Goal: Task Accomplishment & Management: Manage account settings

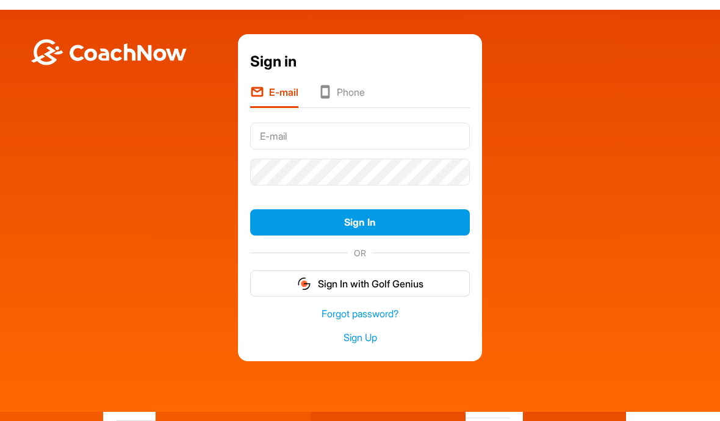
scroll to position [2, 0]
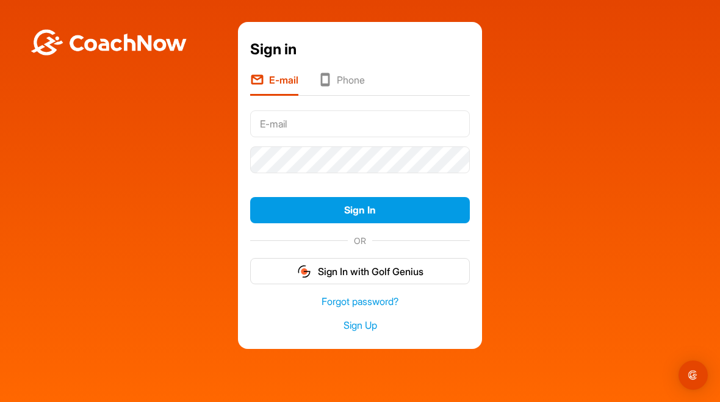
click at [437, 118] on input "text" at bounding box center [360, 123] width 220 height 27
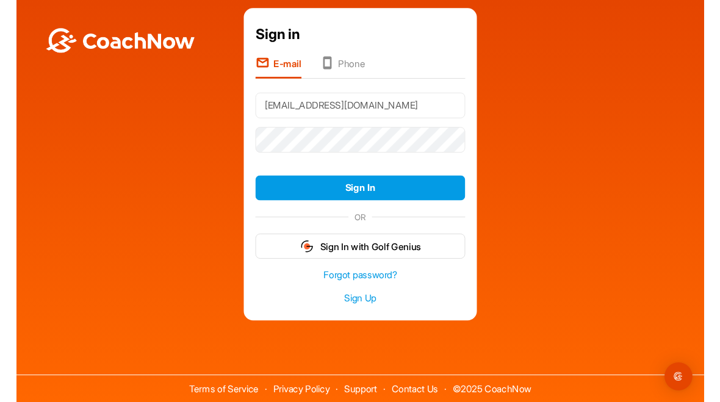
scroll to position [16, 0]
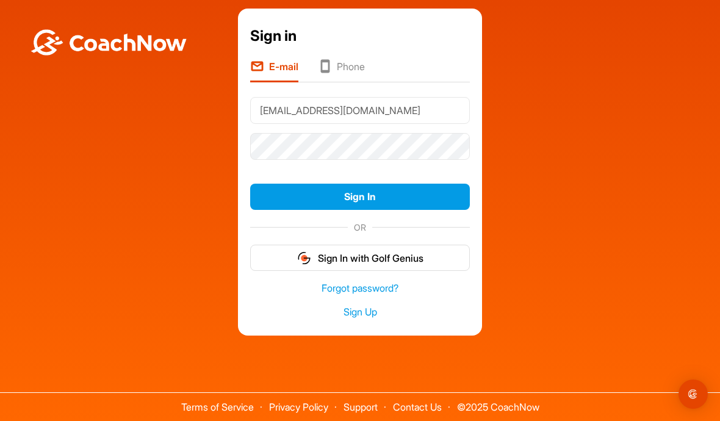
type input "[EMAIL_ADDRESS][DOMAIN_NAME]"
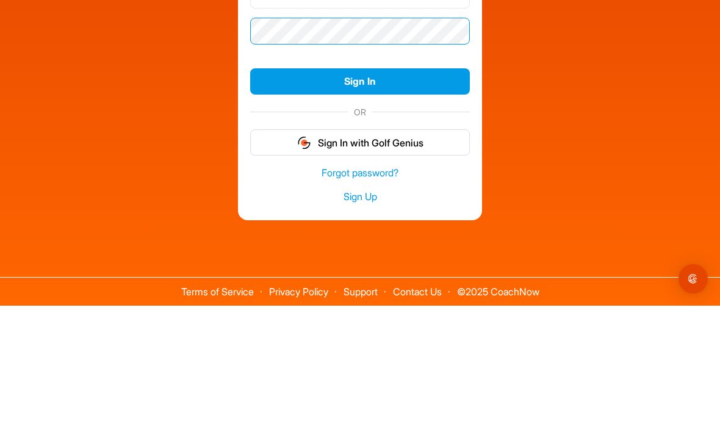
click at [412, 184] on button "Sign In" at bounding box center [360, 197] width 220 height 26
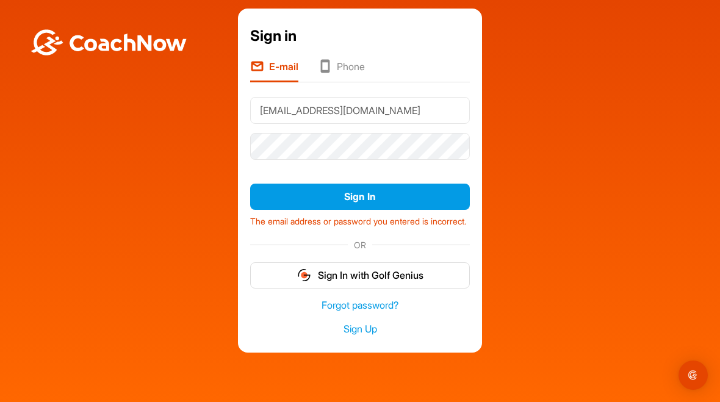
click at [365, 312] on link "Forgot password?" at bounding box center [360, 305] width 220 height 14
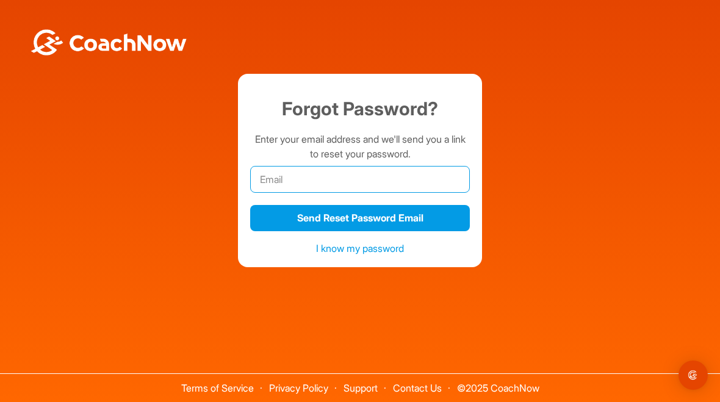
click at [309, 190] on input "email" at bounding box center [360, 179] width 220 height 27
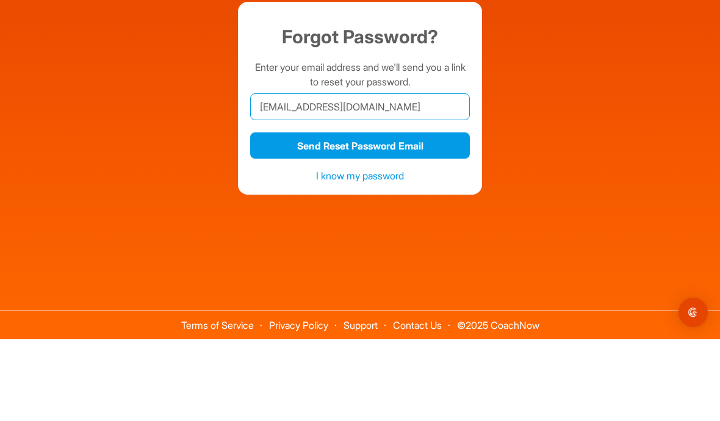
type input "mbass29@herzlia.com"
click at [291, 214] on button "Send Reset Password Email" at bounding box center [360, 227] width 220 height 26
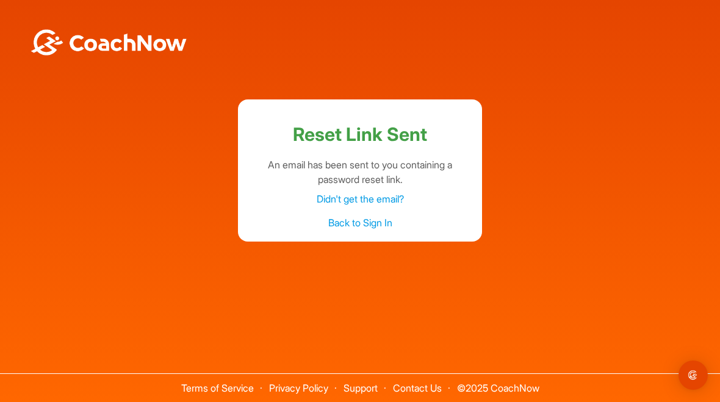
click at [279, 223] on div "Back to Sign In" at bounding box center [360, 222] width 220 height 24
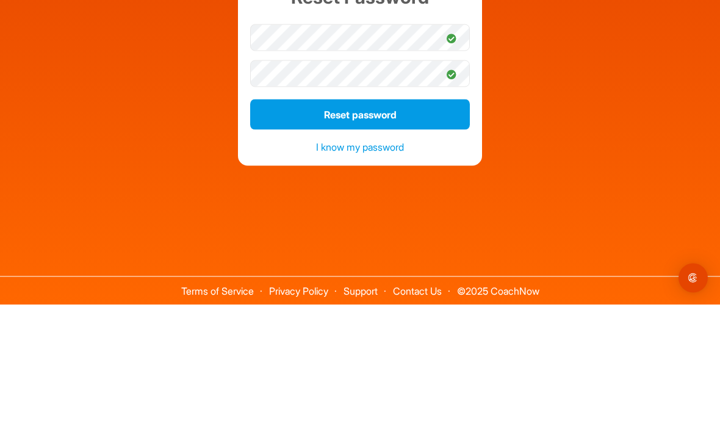
click at [291, 215] on button "Reset password" at bounding box center [360, 230] width 220 height 30
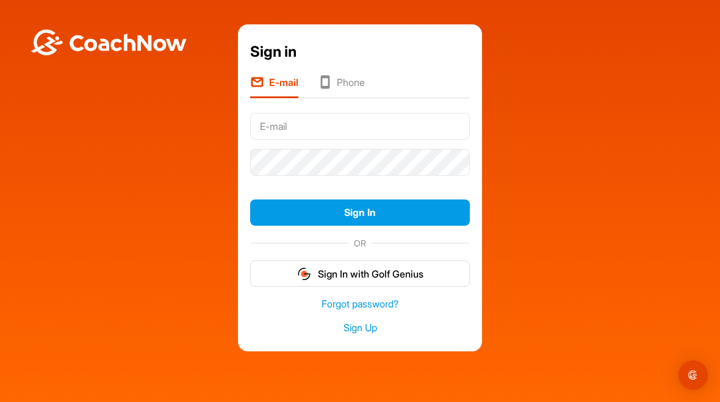
click at [420, 127] on input "text" at bounding box center [360, 126] width 220 height 27
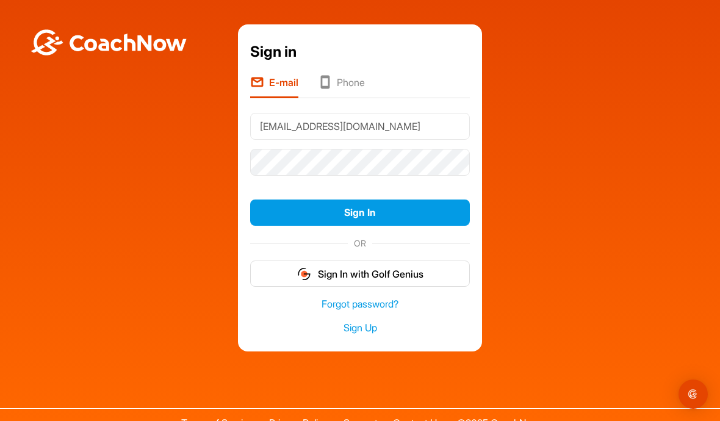
type input "[EMAIL_ADDRESS][DOMAIN_NAME]"
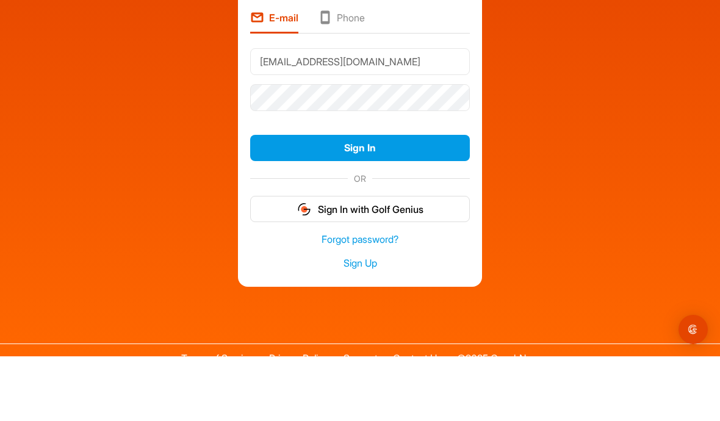
click at [274, 199] on button "Sign In" at bounding box center [360, 212] width 220 height 26
